Goal: Check status

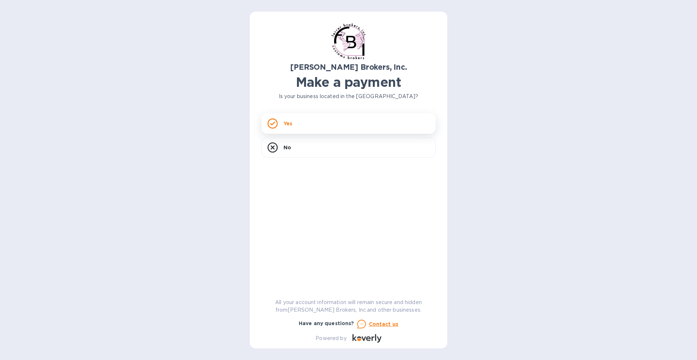
click at [291, 124] on p "Yes" at bounding box center [287, 123] width 9 height 7
click at [293, 128] on div "Yes" at bounding box center [348, 123] width 174 height 20
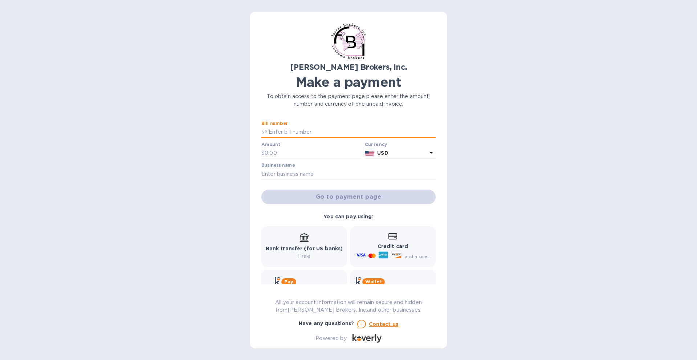
click at [278, 128] on input "text" at bounding box center [351, 132] width 168 height 11
